Goal: Find specific page/section: Find specific page/section

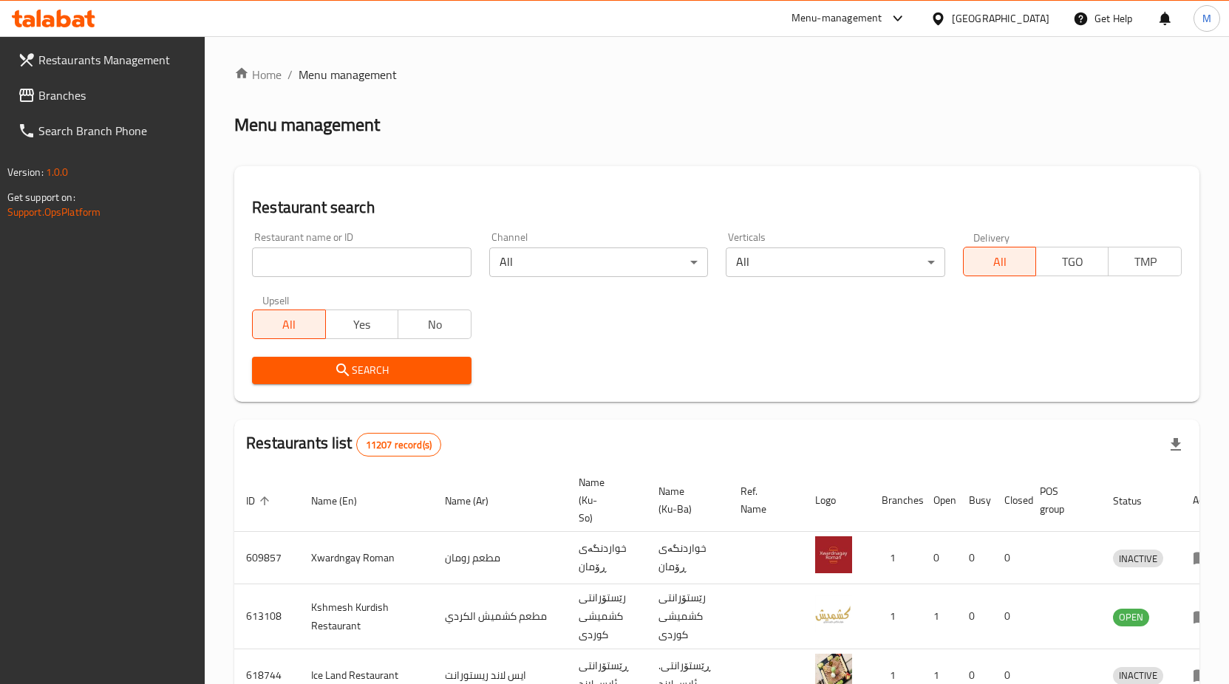
click at [360, 267] on div "Home / Menu management Menu management Restaurant search Restaurant name or ID …" at bounding box center [716, 572] width 965 height 1012
click at [360, 267] on input "search" at bounding box center [361, 263] width 219 height 30
type input "h"
type input "الفقمة"
click button "Search" at bounding box center [361, 370] width 219 height 27
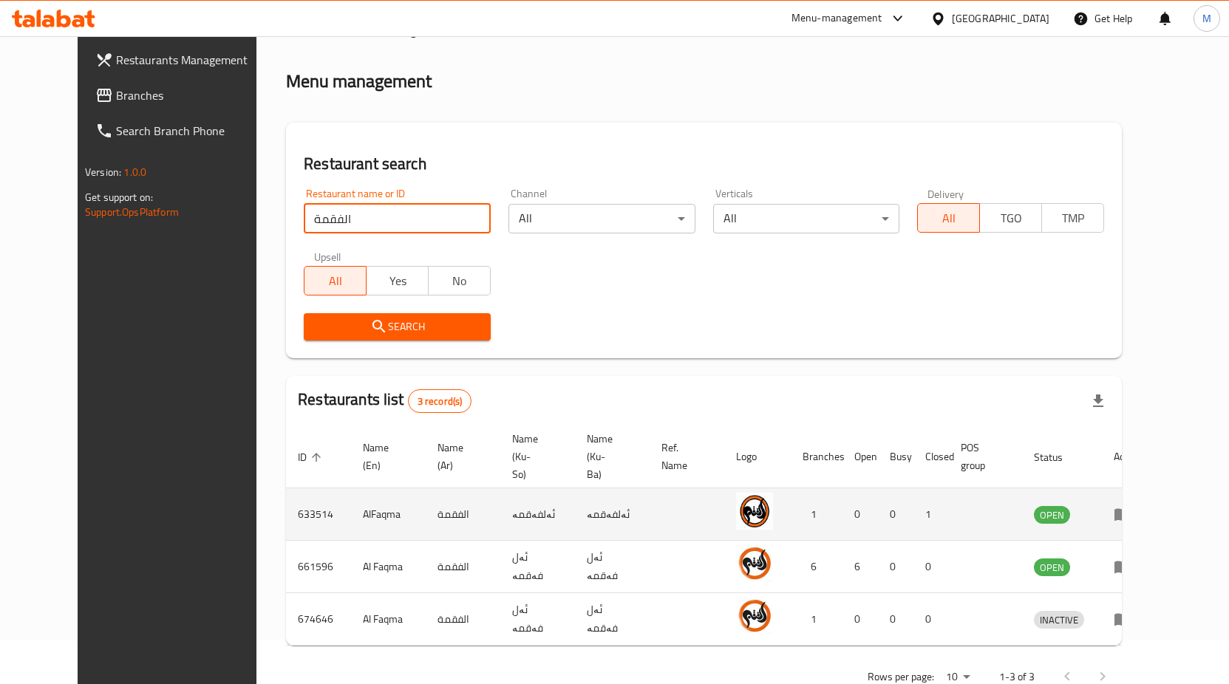
scroll to position [67, 0]
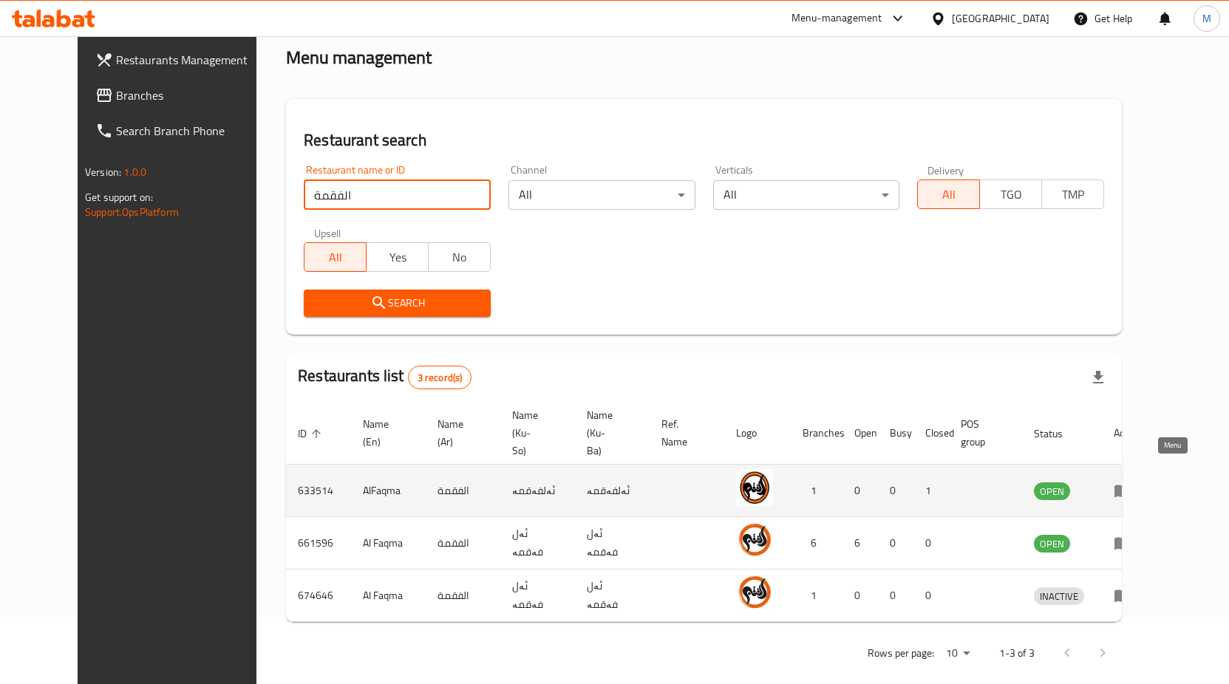
click at [1131, 482] on icon "enhanced table" at bounding box center [1123, 491] width 18 height 18
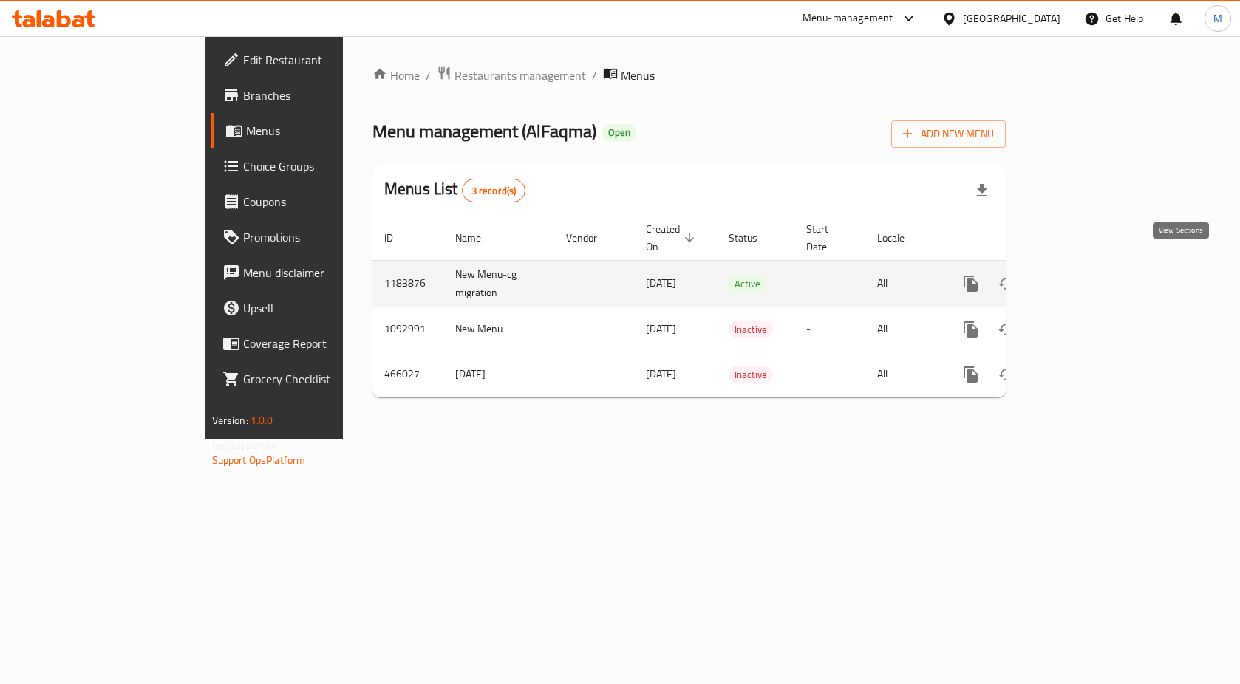
click at [1084, 277] on icon "enhanced table" at bounding box center [1077, 283] width 13 height 13
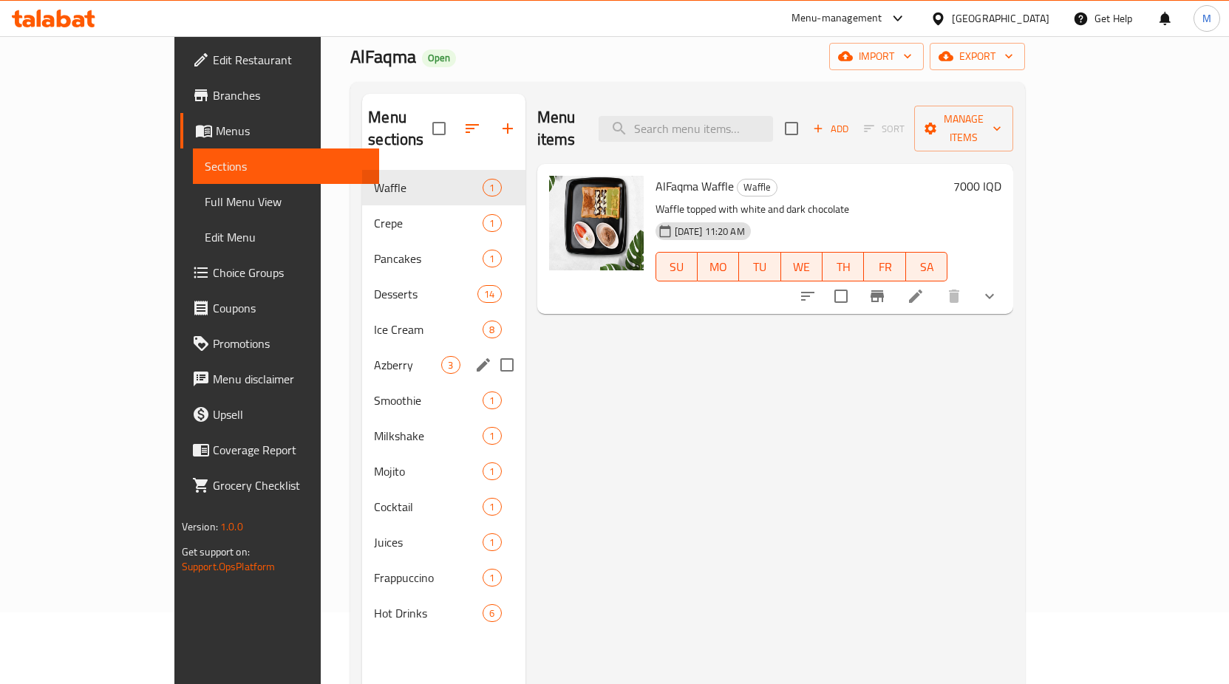
scroll to position [59, 0]
